Goal: Obtain resource: Download file/media

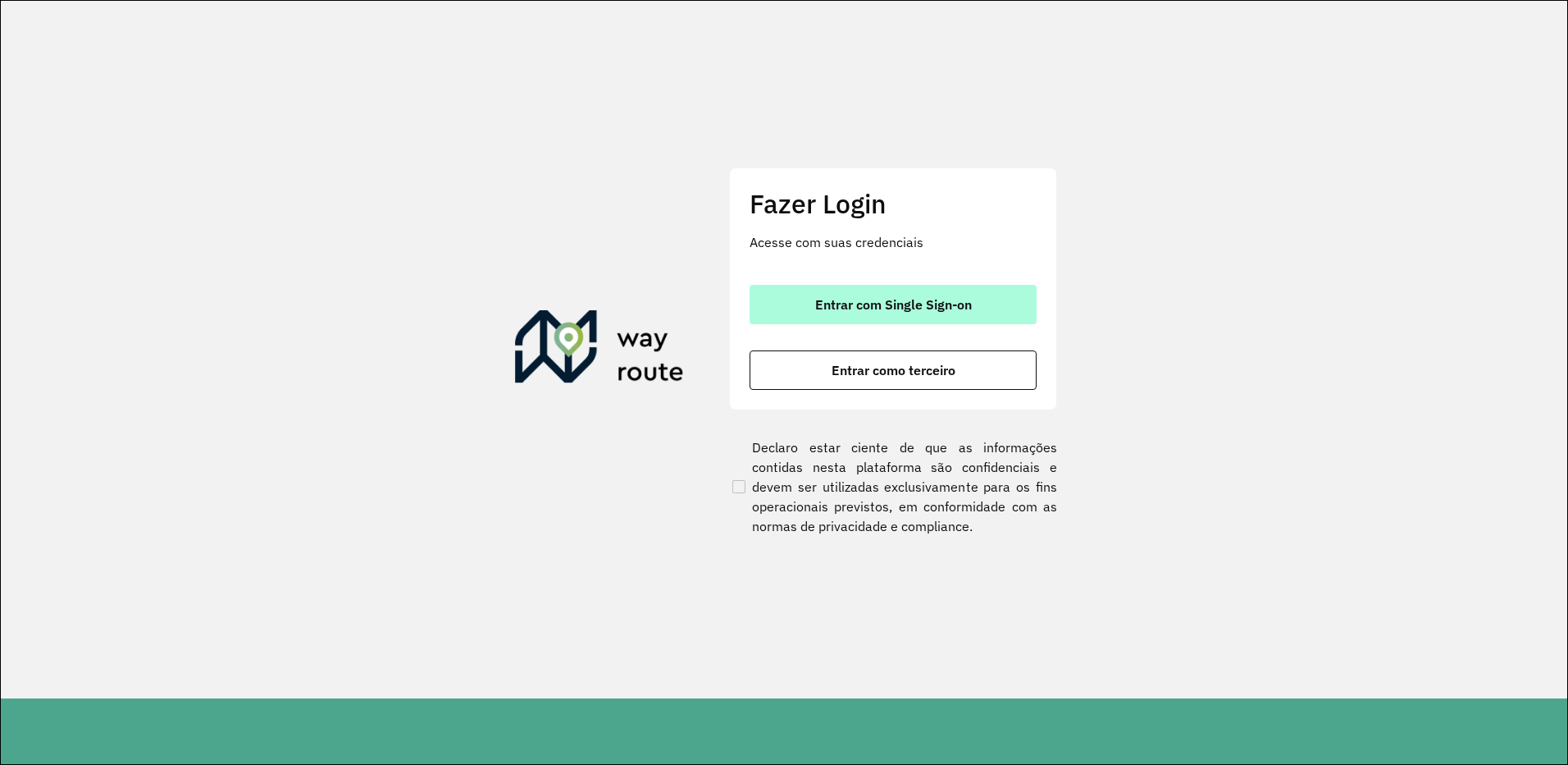
click at [896, 307] on span "Entrar com Single Sign-on" at bounding box center [893, 304] width 156 height 14
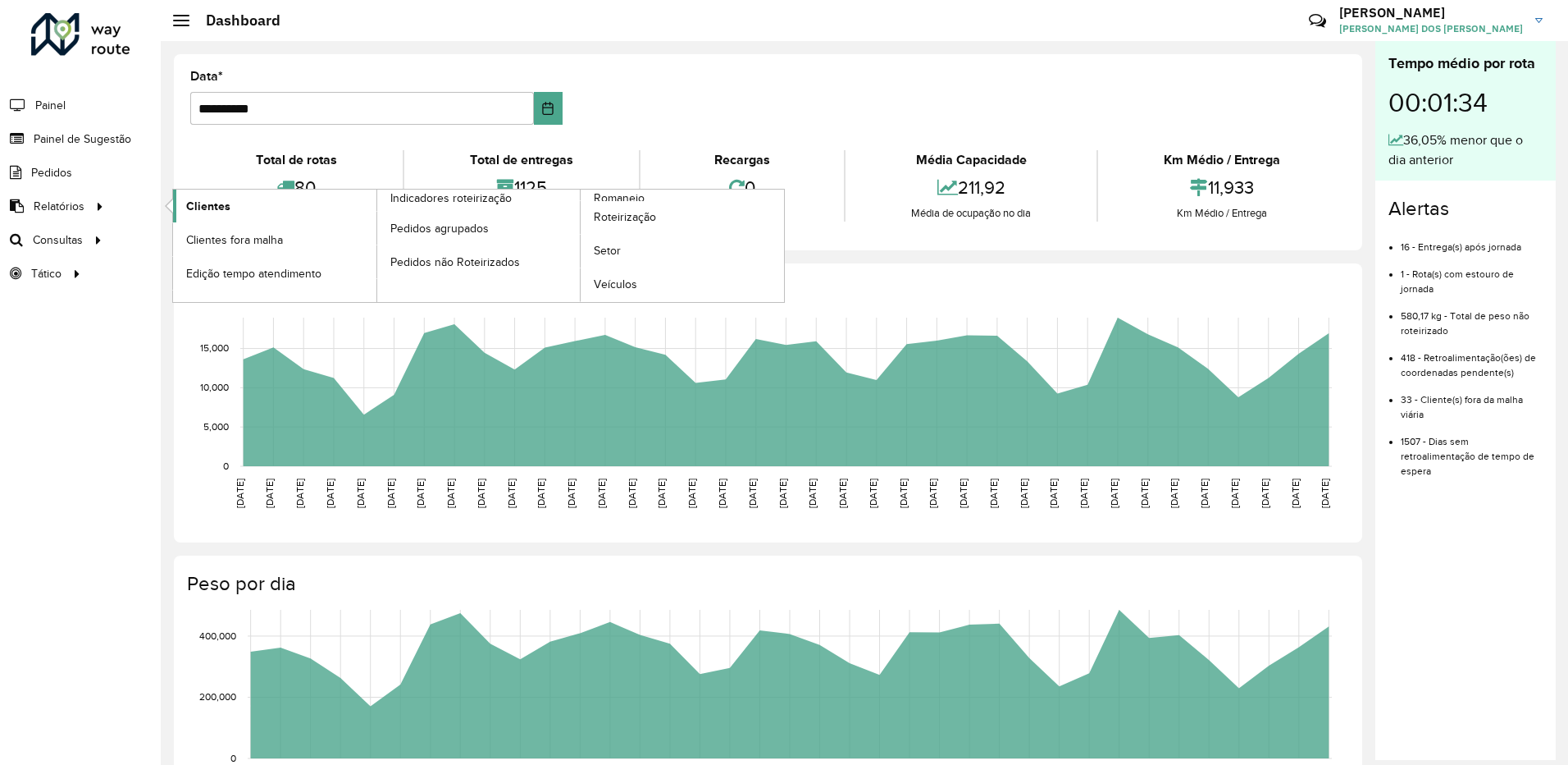
click at [261, 200] on link "Clientes" at bounding box center [275, 205] width 204 height 33
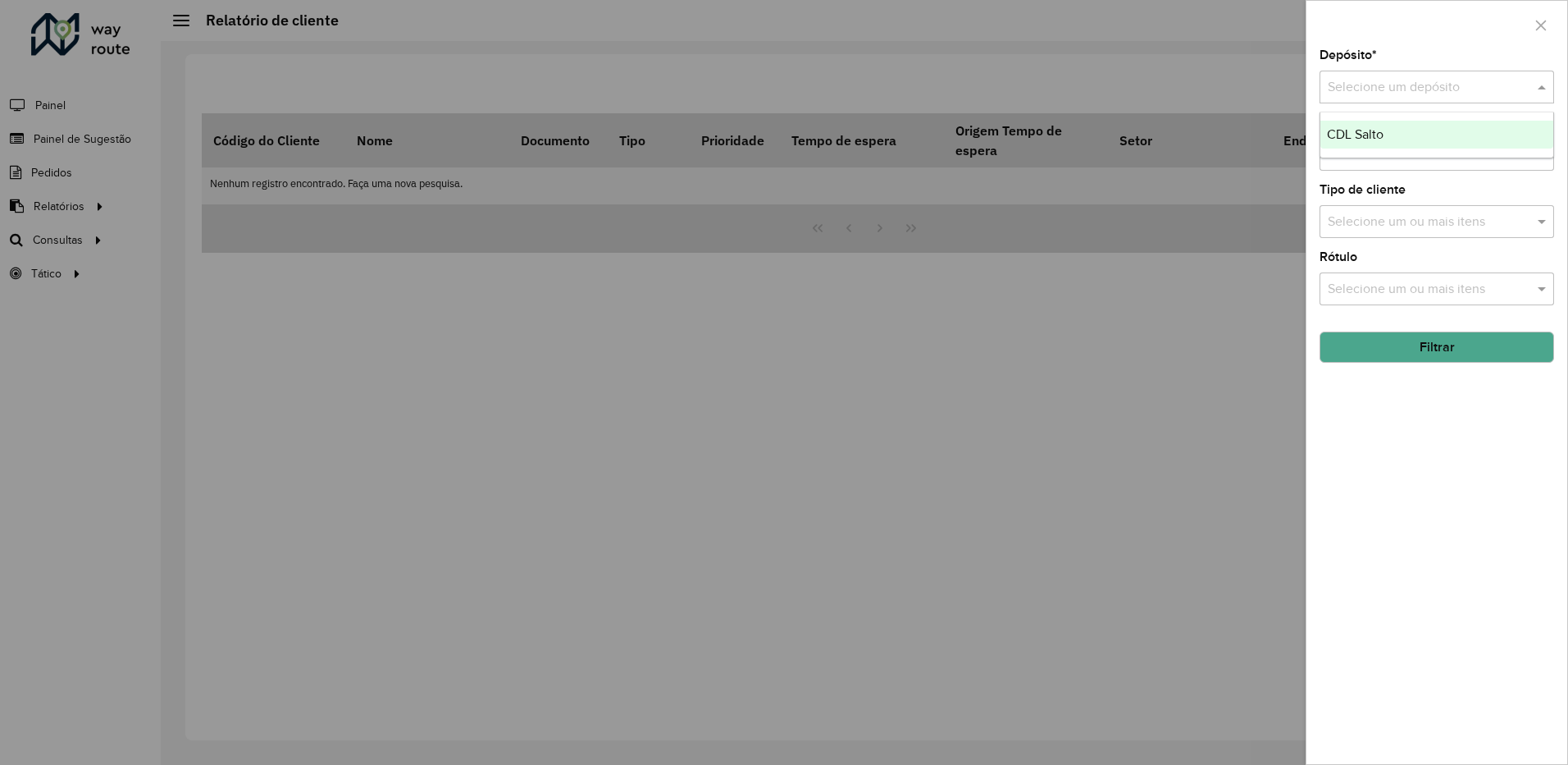
click at [1356, 72] on div "Selecione um depósito" at bounding box center [1437, 86] width 235 height 33
click at [1184, 16] on div at bounding box center [784, 382] width 1568 height 765
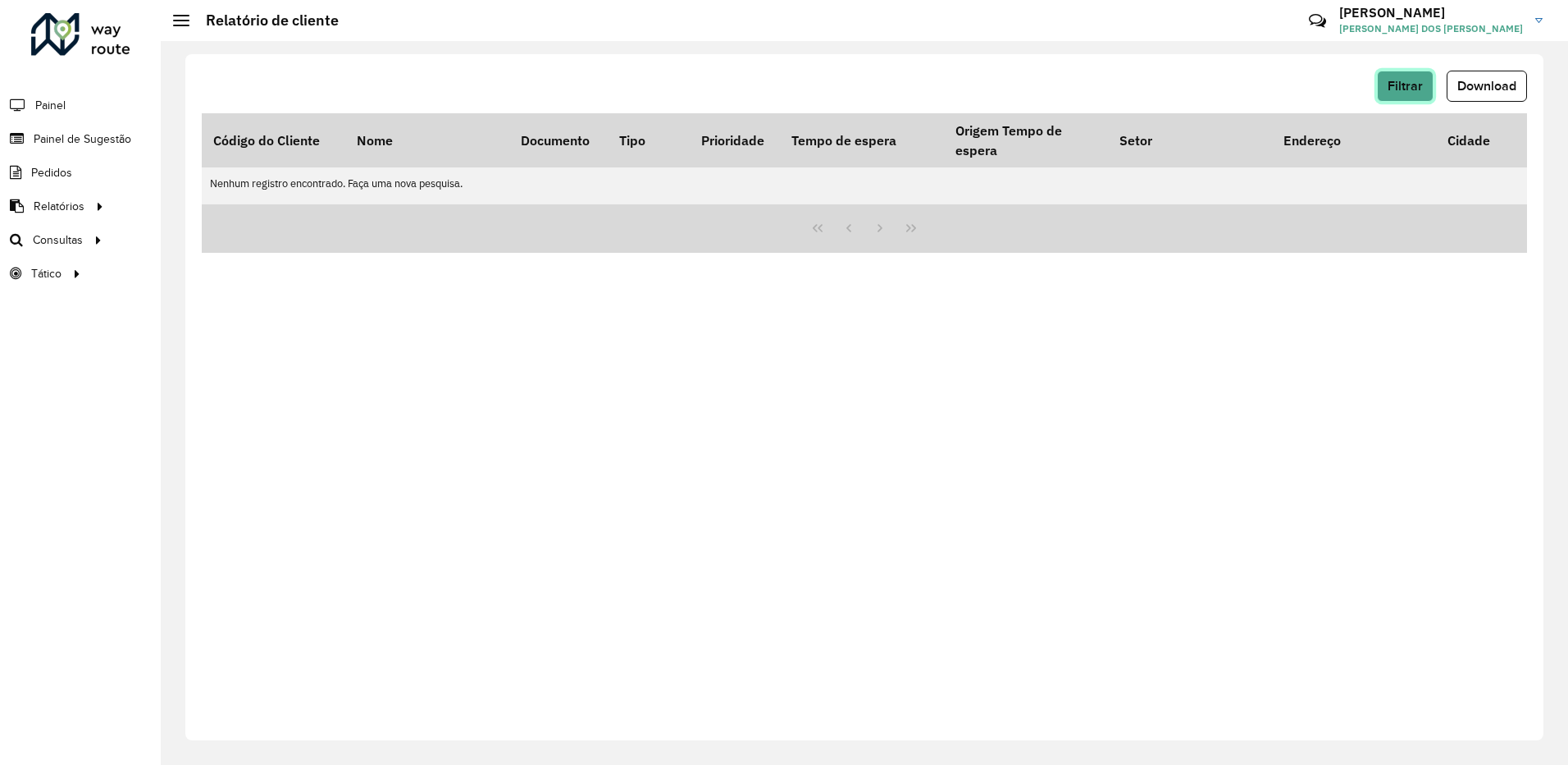
click at [1401, 94] on button "Filtrar" at bounding box center [1405, 85] width 57 height 31
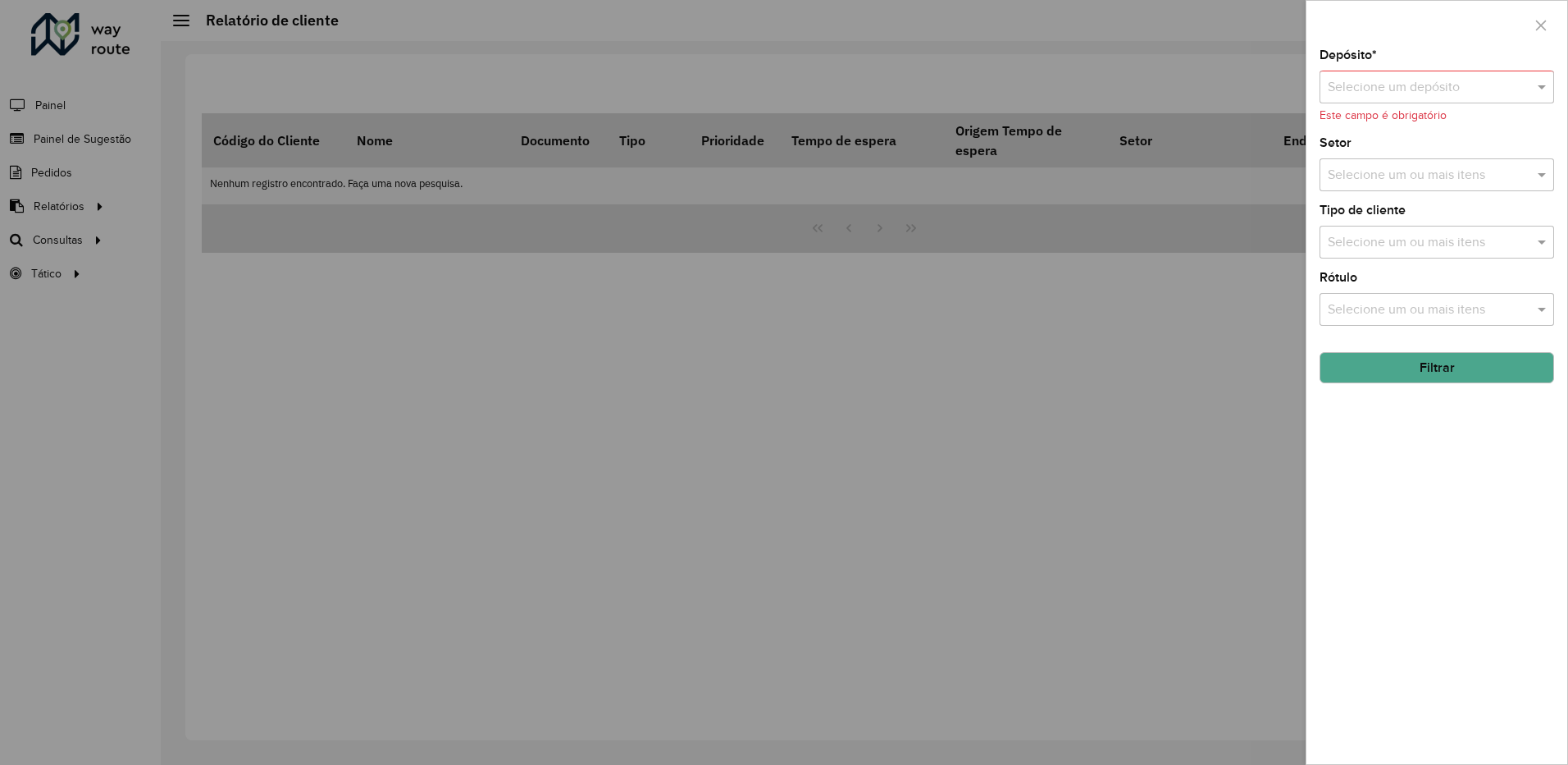
click at [1376, 93] on input "text" at bounding box center [1420, 87] width 185 height 19
click at [1359, 144] on div "CDL Salto" at bounding box center [1437, 134] width 233 height 28
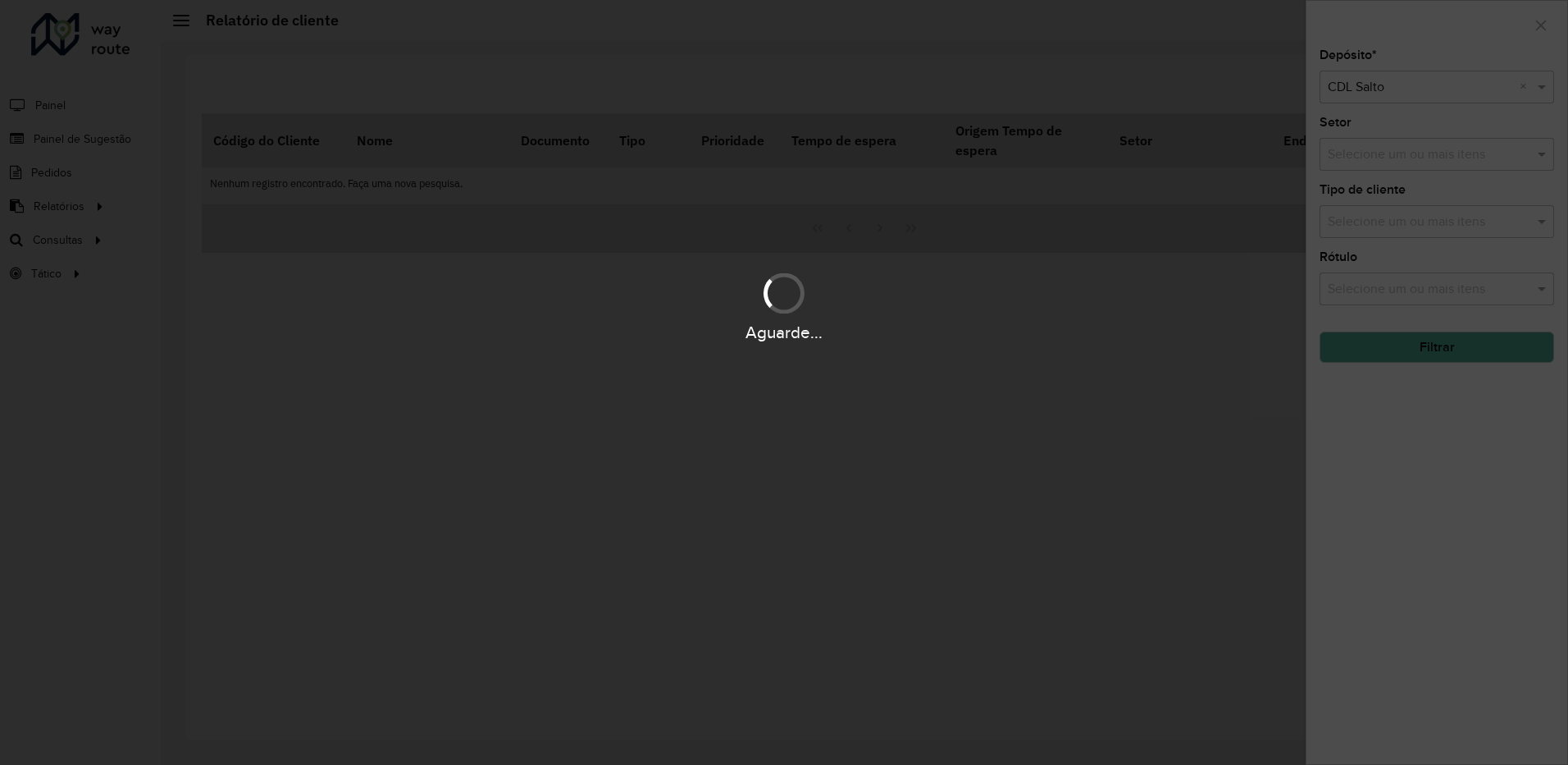
click at [1396, 378] on div "Aguarde..." at bounding box center [784, 382] width 1568 height 765
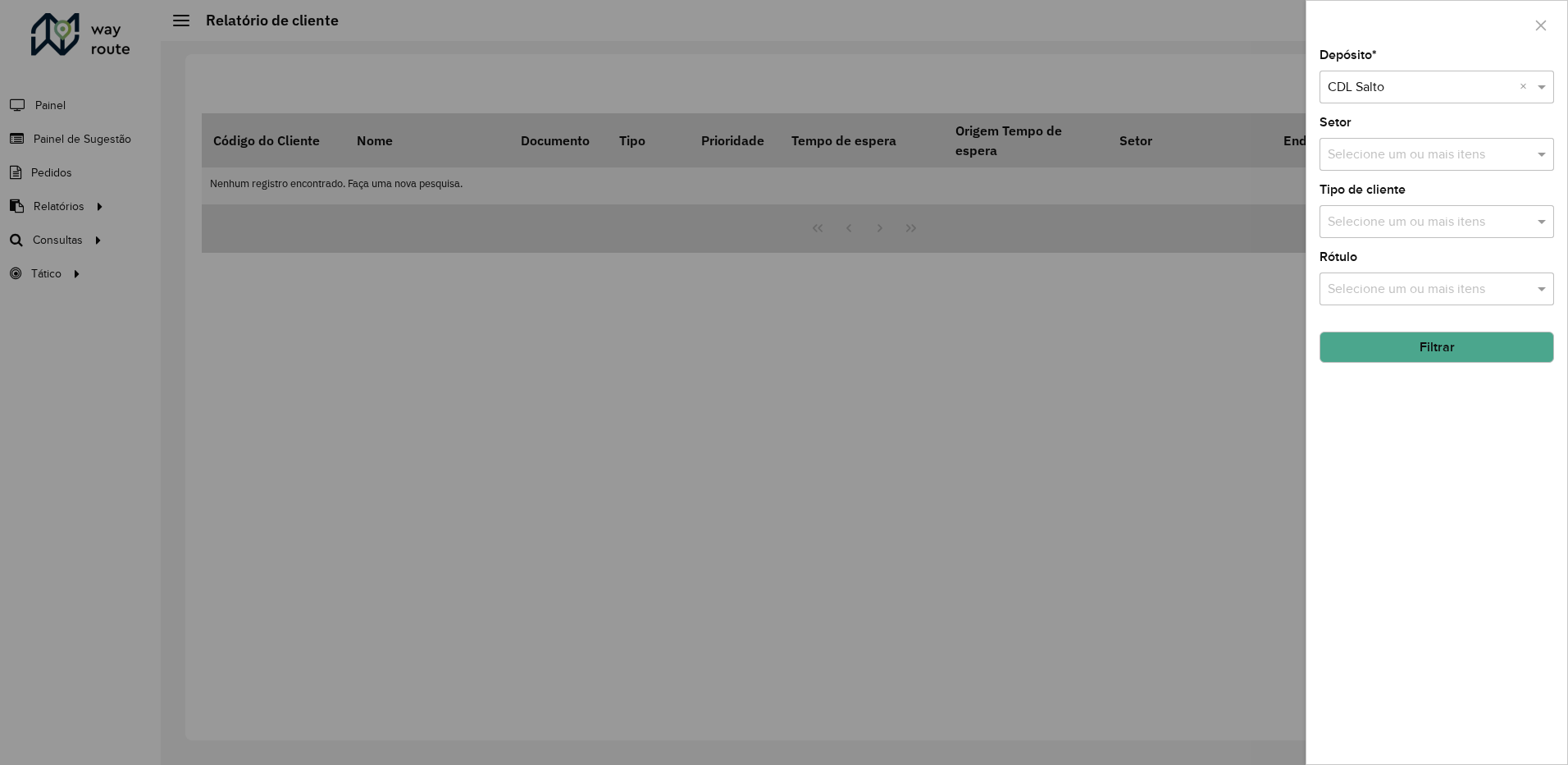
click at [1393, 346] on button "Filtrar" at bounding box center [1437, 347] width 235 height 31
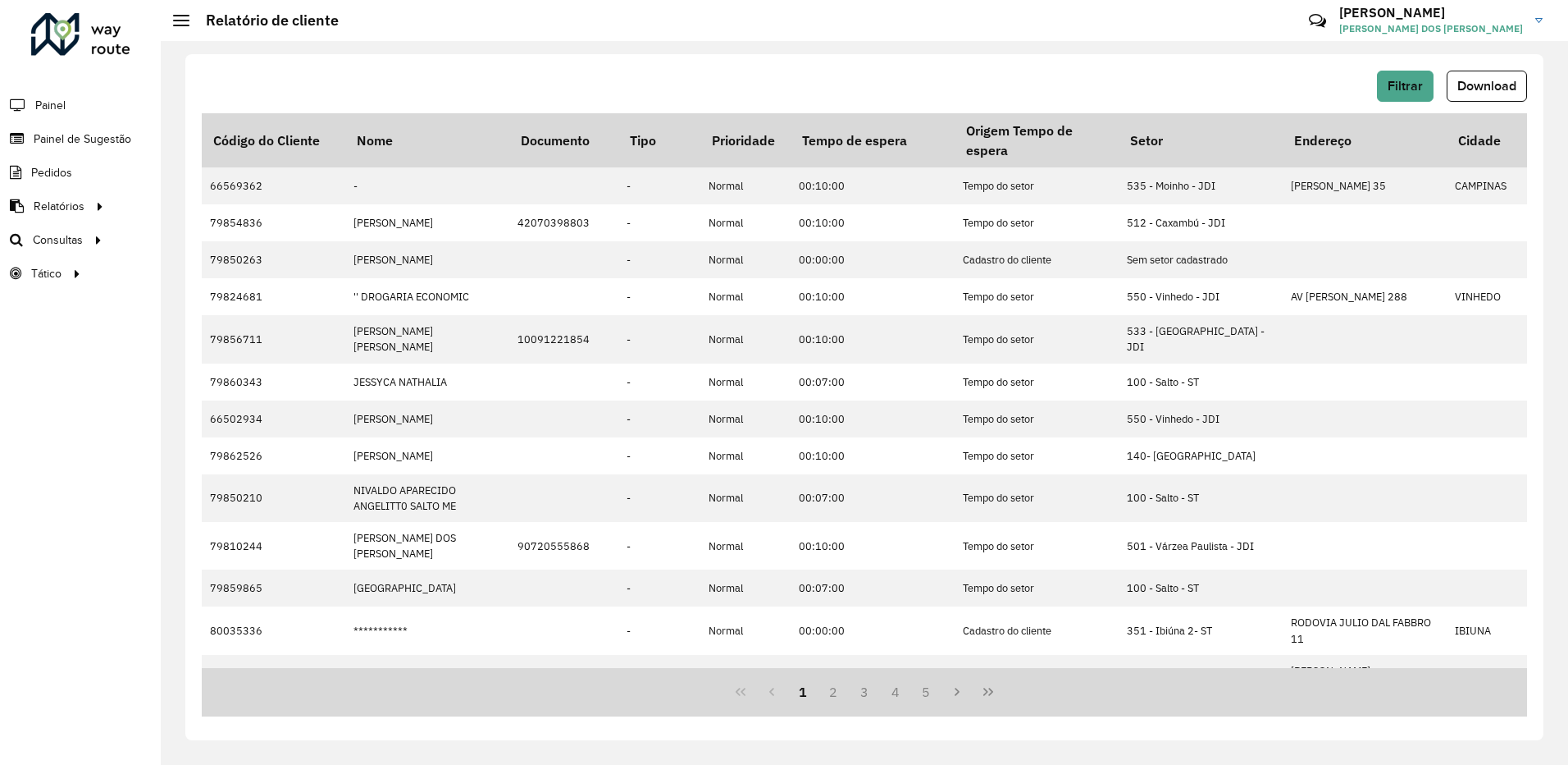
click at [1488, 90] on span "Download" at bounding box center [1487, 85] width 59 height 14
